Goal: Transaction & Acquisition: Subscribe to service/newsletter

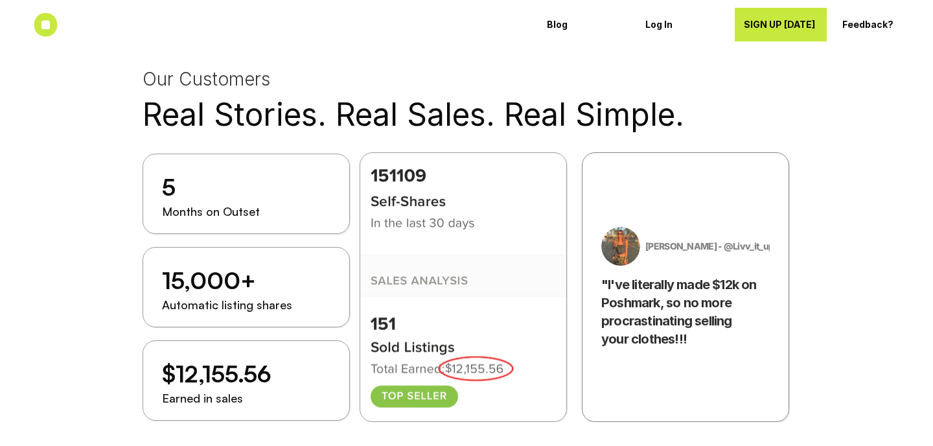
scroll to position [1743, 0]
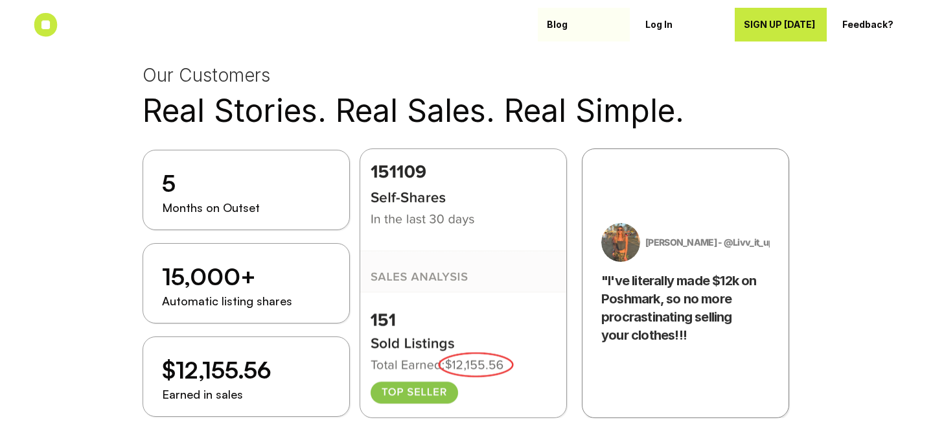
click at [556, 25] on p "Blog" at bounding box center [584, 24] width 74 height 11
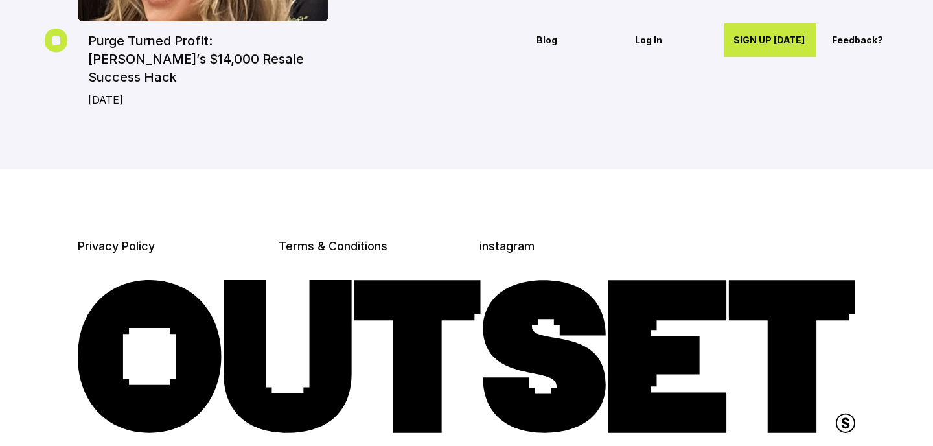
scroll to position [357, 0]
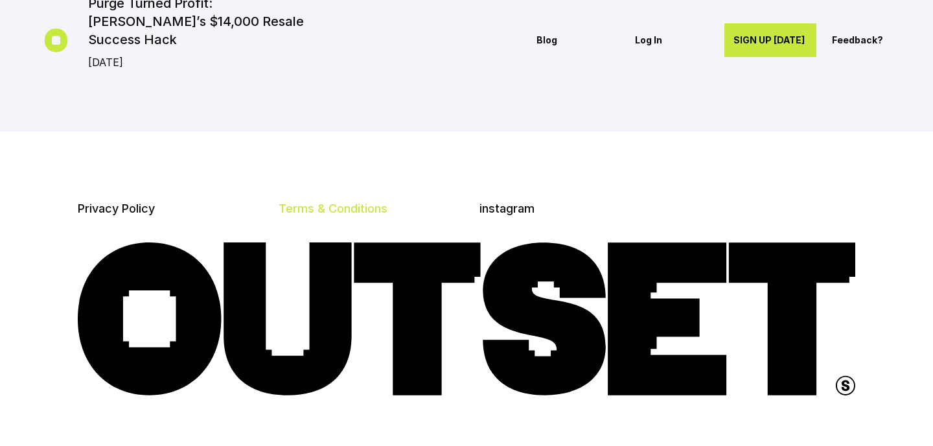
click at [361, 201] on link "Terms & Conditions" at bounding box center [333, 208] width 109 height 14
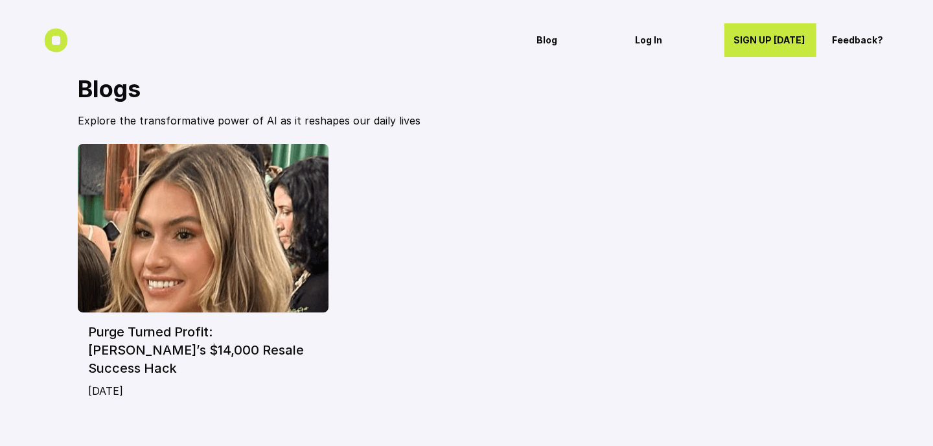
scroll to position [0, 0]
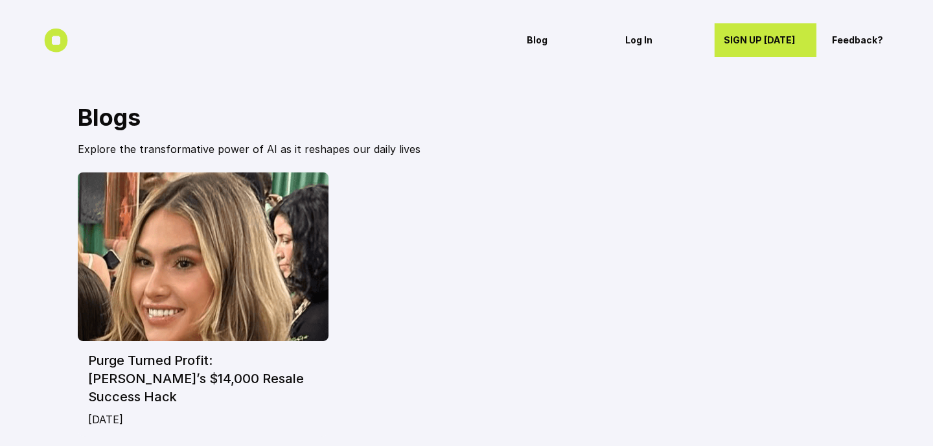
click at [763, 35] on p "SIGN UP [DATE]" at bounding box center [766, 40] width 84 height 11
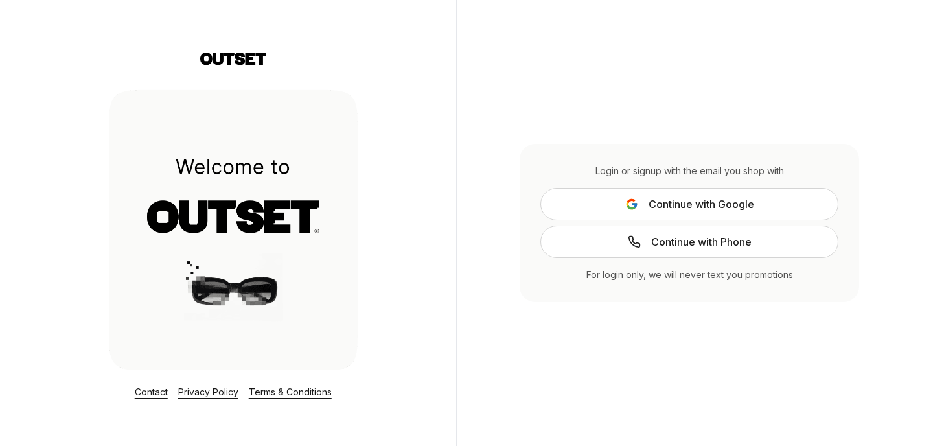
scroll to position [5, 0]
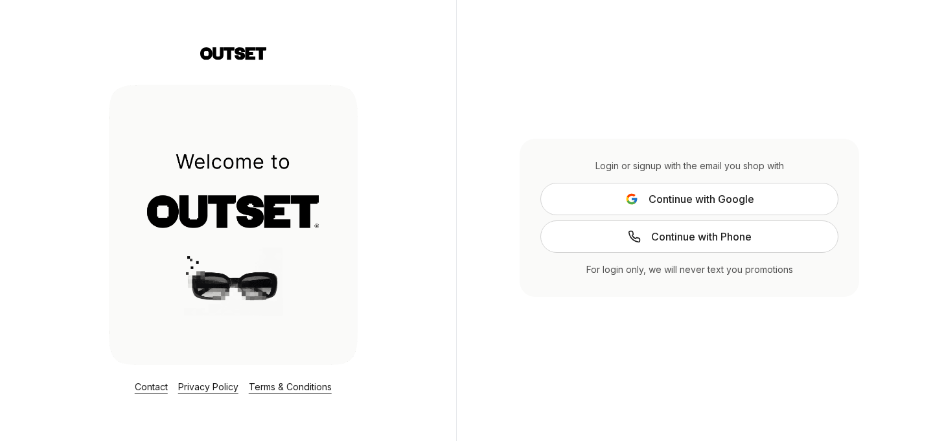
click at [638, 238] on icon at bounding box center [634, 236] width 13 height 13
